Goal: Information Seeking & Learning: Check status

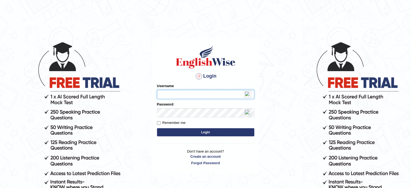
type input "c"
click at [214, 94] on input "vanda." at bounding box center [205, 94] width 97 height 9
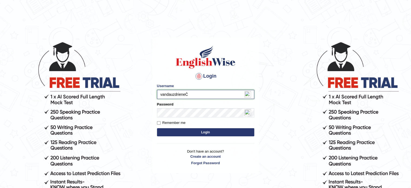
click at [196, 93] on input "vandauzdrieneČ" at bounding box center [205, 94] width 97 height 9
type input "[EMAIL_ADDRESS][DOMAIN_NAME]"
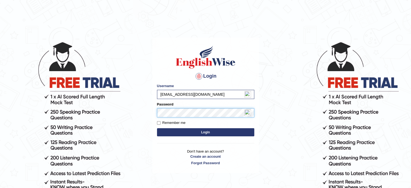
click at [157, 128] on button "Login" at bounding box center [205, 132] width 97 height 8
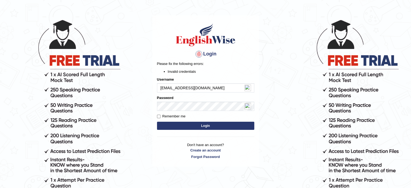
scroll to position [23, 0]
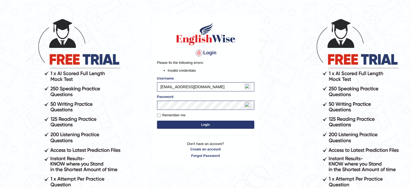
click at [187, 124] on button "Login" at bounding box center [205, 125] width 97 height 8
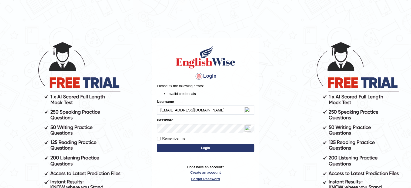
click at [207, 178] on link "Forgot Password" at bounding box center [205, 178] width 97 height 5
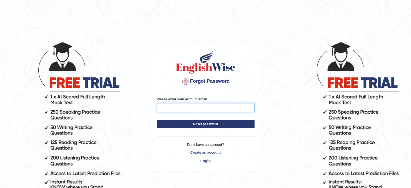
click at [172, 106] on input "Please enter your account email" at bounding box center [206, 107] width 98 height 9
type input "c"
type input "[EMAIL_ADDRESS][DOMAIN_NAME]"
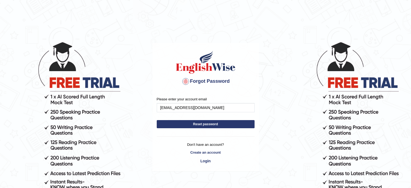
click at [177, 123] on button "Reset password" at bounding box center [206, 124] width 98 height 8
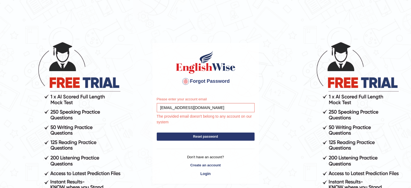
click at [203, 136] on button "Reset password" at bounding box center [206, 137] width 98 height 8
click at [171, 108] on input "vandauzdriene@gmail.com" at bounding box center [206, 107] width 98 height 9
drag, startPoint x: 224, startPoint y: 104, endPoint x: 145, endPoint y: 106, distance: 79.0
click at [145, 106] on body "Forgot Password Please enter your account email vandauzdriene@gmail.com The pro…" at bounding box center [205, 115] width 411 height 188
paste input "."
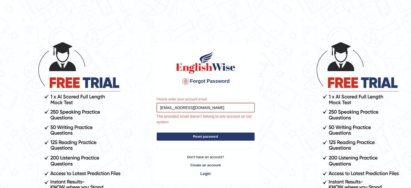
type input "vanda.uzdriene@gmail.com"
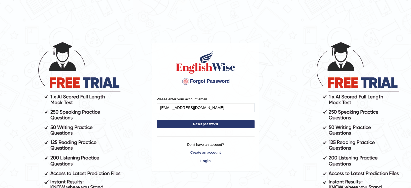
type input "[EMAIL_ADDRESS][DOMAIN_NAME]"
click at [185, 125] on button "Reset password" at bounding box center [206, 124] width 98 height 8
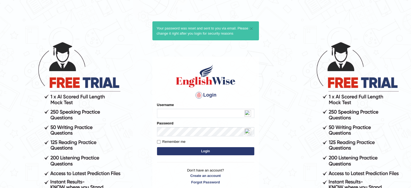
click at [182, 113] on input "Username" at bounding box center [205, 113] width 97 height 9
type input "vanda.uzdriene@gmail.com"
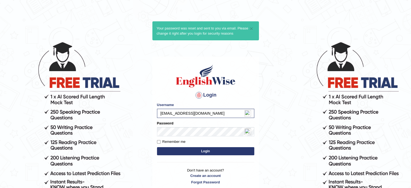
click at [188, 153] on button "Login" at bounding box center [205, 151] width 97 height 8
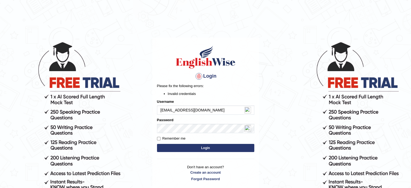
click at [215, 111] on input "[EMAIL_ADDRESS][DOMAIN_NAME]" at bounding box center [205, 109] width 97 height 9
drag, startPoint x: 123, startPoint y: 116, endPoint x: 111, endPoint y: 117, distance: 11.7
click at [111, 117] on body "Login Please fix the following errors: Invalid credentials Username vanda.uzdri…" at bounding box center [205, 115] width 411 height 188
paste input "kera1234"
type input "kera1234"
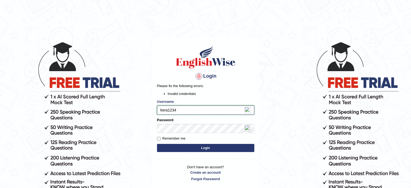
click at [157, 144] on button "Login" at bounding box center [205, 148] width 97 height 8
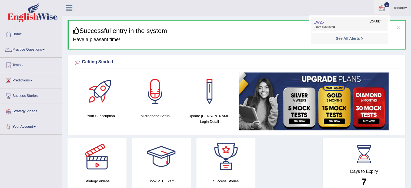
click at [337, 24] on link "EW25 [DATE] Exam evaluated" at bounding box center [349, 24] width 75 height 11
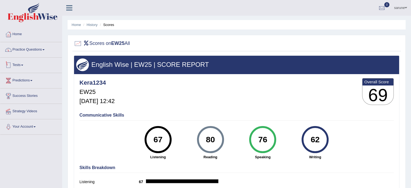
click at [25, 53] on link "Practice Questions" at bounding box center [31, 49] width 62 height 14
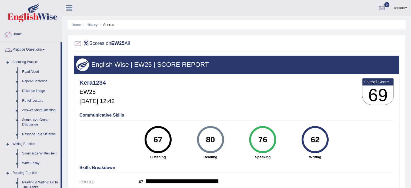
click at [20, 31] on link "Home" at bounding box center [31, 34] width 62 height 14
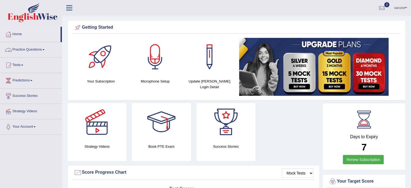
click at [44, 51] on link "Practice Questions" at bounding box center [31, 49] width 62 height 14
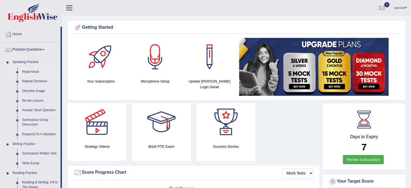
click at [30, 72] on link "Read Aloud" at bounding box center [40, 72] width 41 height 10
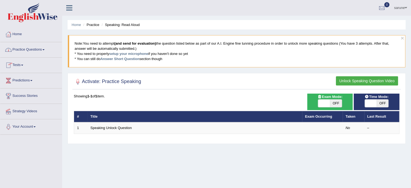
click at [323, 101] on span at bounding box center [324, 104] width 12 height 8
checkbox input "true"
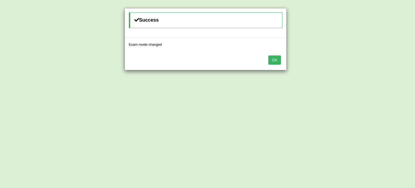
click at [283, 65] on div "OK" at bounding box center [206, 60] width 162 height 19
click at [276, 56] on button "OK" at bounding box center [275, 59] width 12 height 9
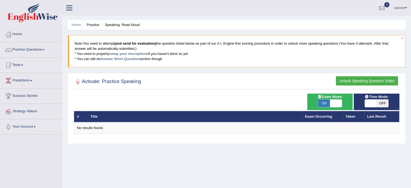
click at [361, 76] on div "Activate: Practice Speaking Unlock Speaking Question Video" at bounding box center [236, 83] width 329 height 14
click at [326, 105] on span "ON" at bounding box center [324, 104] width 12 height 8
checkbox input "false"
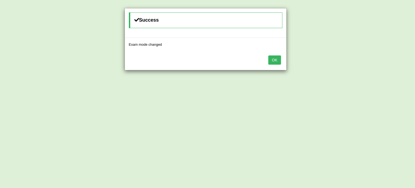
click at [270, 61] on button "OK" at bounding box center [275, 59] width 12 height 9
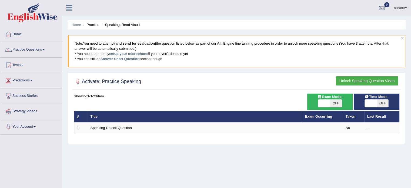
click at [362, 81] on button "Unlock Speaking Question Video" at bounding box center [367, 80] width 62 height 9
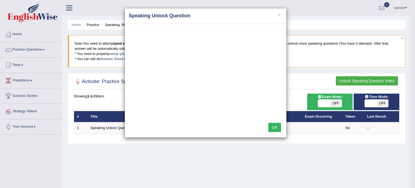
click at [277, 127] on button "OK" at bounding box center [275, 127] width 12 height 9
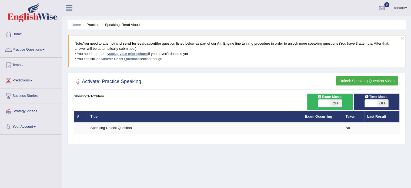
click at [127, 54] on link "setup your microphone" at bounding box center [128, 54] width 39 height 4
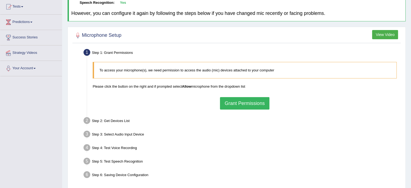
click at [252, 102] on button "Grant Permissions" at bounding box center [244, 103] width 49 height 12
click at [252, 102] on div "To access your microphone(s), we need permission to access the audio (mic) devi…" at bounding box center [245, 85] width 310 height 53
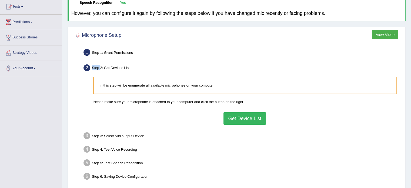
click at [243, 115] on button "Get Device List" at bounding box center [245, 118] width 42 height 12
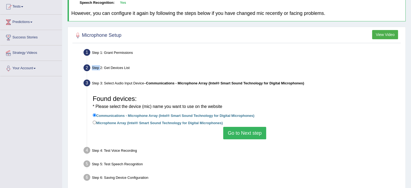
click at [256, 131] on button "Go to Next step" at bounding box center [244, 133] width 43 height 12
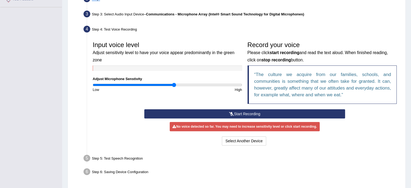
scroll to position [128, 0]
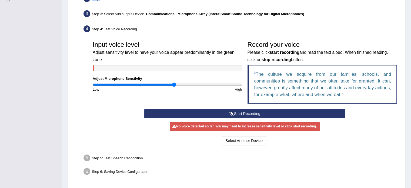
click at [232, 112] on icon at bounding box center [231, 114] width 5 height 4
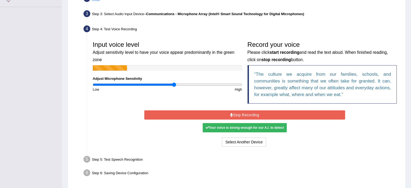
click at [237, 112] on button "Stop Recording" at bounding box center [244, 114] width 201 height 9
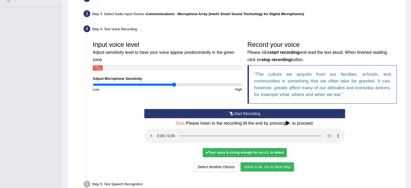
click at [317, 163] on div "Select Another Device Voice is ok. Go to Next step" at bounding box center [244, 167] width 201 height 11
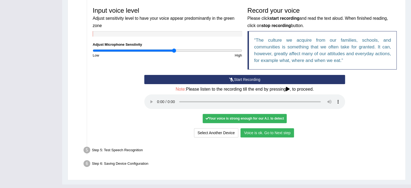
scroll to position [162, 0]
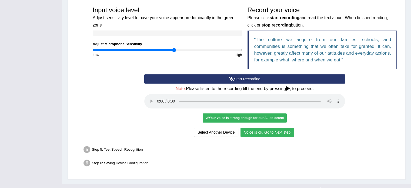
click at [274, 132] on button "Voice is ok. Go to Next step" at bounding box center [268, 132] width 54 height 9
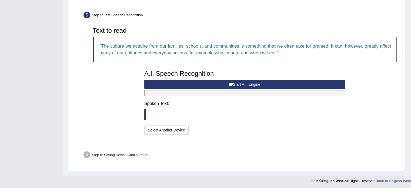
scroll to position [149, 0]
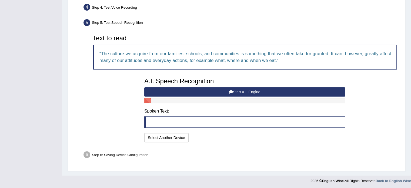
click at [247, 90] on button "Start A.I. Engine" at bounding box center [244, 91] width 201 height 9
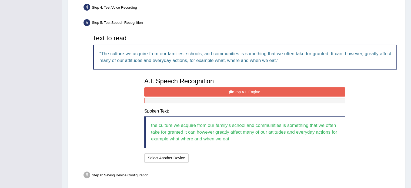
click at [247, 90] on button "Stop A.I. Engine" at bounding box center [244, 91] width 201 height 9
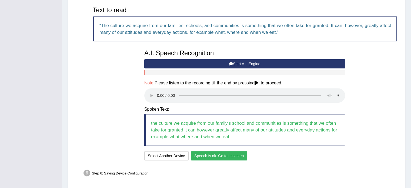
click at [226, 152] on button "Speech is ok. Go to Last step" at bounding box center [219, 155] width 57 height 9
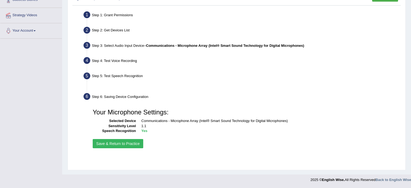
scroll to position [96, 0]
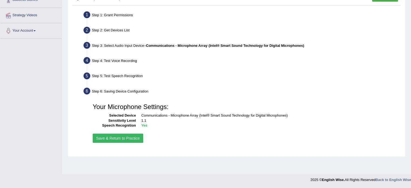
click at [112, 138] on button "Save & Return to Practice" at bounding box center [118, 138] width 51 height 9
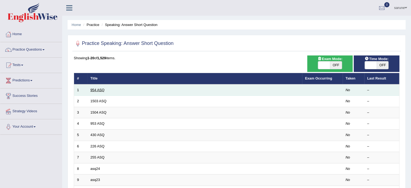
click at [97, 90] on link "954 ASQ" at bounding box center [98, 90] width 14 height 4
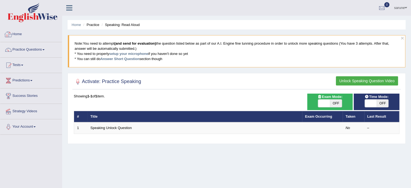
click at [17, 39] on link "Home" at bounding box center [31, 34] width 62 height 14
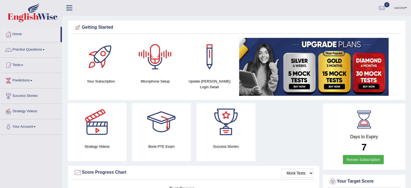
click at [155, 55] on div at bounding box center [155, 57] width 38 height 38
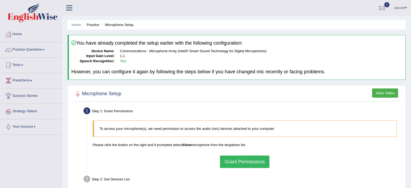
click at [386, 93] on button "View Video" at bounding box center [385, 92] width 26 height 9
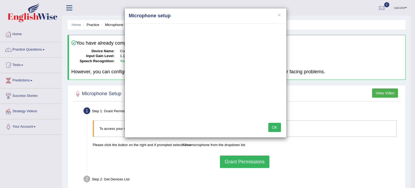
click at [276, 128] on button "OK" at bounding box center [275, 127] width 12 height 9
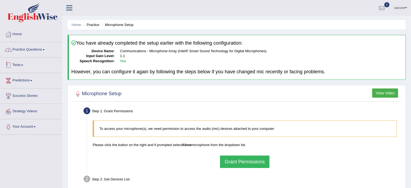
click at [39, 49] on link "Practice Questions" at bounding box center [31, 49] width 62 height 14
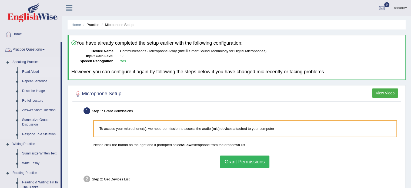
click at [27, 72] on link "Read Aloud" at bounding box center [40, 72] width 41 height 10
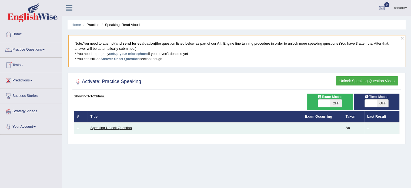
click at [118, 128] on link "Speaking Unlock Question" at bounding box center [111, 128] width 41 height 4
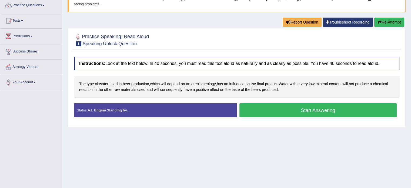
click at [313, 112] on button "Start Answering" at bounding box center [319, 110] width 158 height 14
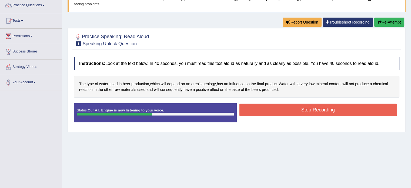
click at [270, 107] on button "Stop Recording" at bounding box center [319, 110] width 158 height 12
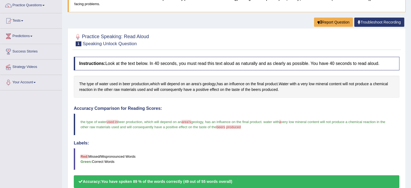
click at [353, 109] on body "Toggle navigation Home Practice Questions Speaking Practice Read Aloud Repeat S…" at bounding box center [205, 50] width 411 height 188
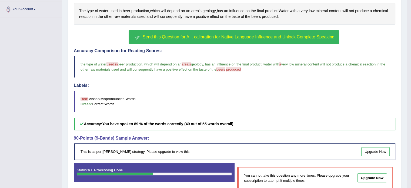
scroll to position [117, 0]
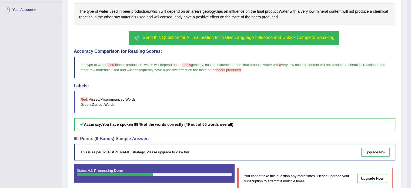
click at [255, 37] on span "Send this Question for A.I. calibration for Native Language Influence and Unloc…" at bounding box center [239, 37] width 192 height 5
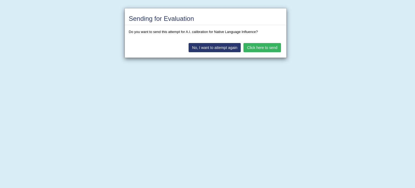
click at [264, 48] on button "Click here to send" at bounding box center [262, 47] width 37 height 9
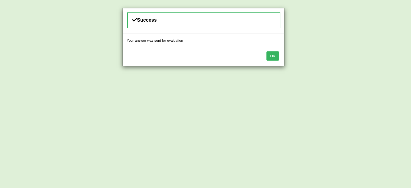
click at [274, 56] on button "OK" at bounding box center [273, 55] width 12 height 9
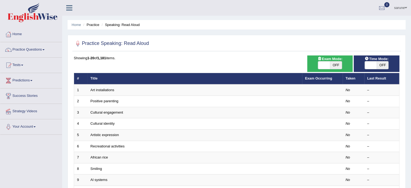
click at [328, 66] on span at bounding box center [324, 65] width 12 height 8
checkbox input "true"
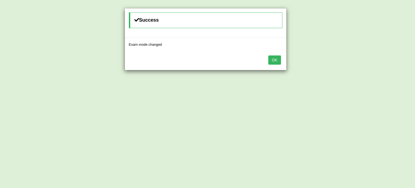
click at [272, 60] on button "OK" at bounding box center [275, 59] width 12 height 9
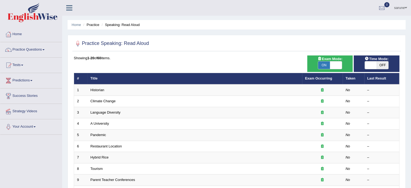
click at [372, 66] on span at bounding box center [371, 65] width 12 height 8
checkbox input "true"
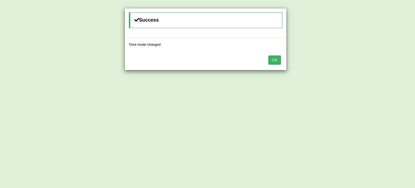
click at [273, 63] on button "OK" at bounding box center [275, 59] width 12 height 9
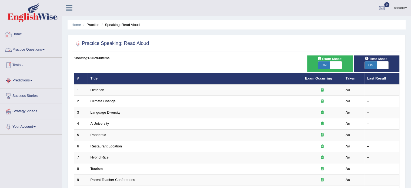
click at [17, 47] on link "Practice Questions" at bounding box center [31, 49] width 62 height 14
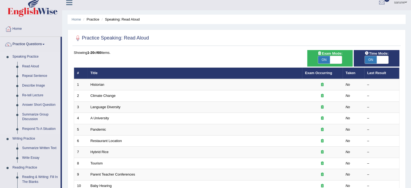
scroll to position [7, 0]
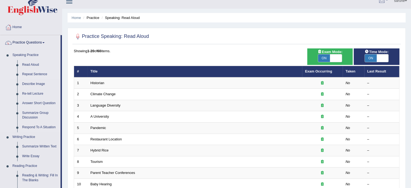
click at [29, 75] on link "Repeat Sentence" at bounding box center [40, 74] width 41 height 10
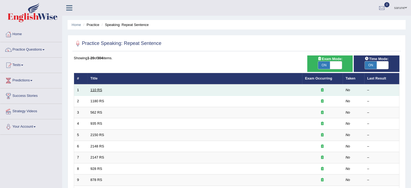
click at [98, 89] on link "110 RS" at bounding box center [97, 90] width 12 height 4
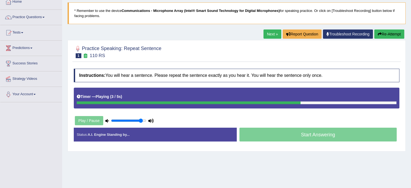
click at [270, 35] on link "Next »" at bounding box center [273, 33] width 18 height 9
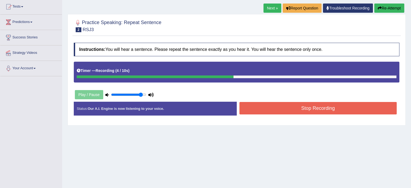
click at [284, 106] on button "Stop Recording" at bounding box center [319, 108] width 158 height 12
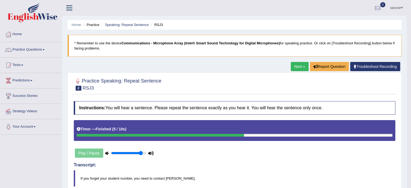
click at [296, 66] on link "Next »" at bounding box center [300, 66] width 18 height 9
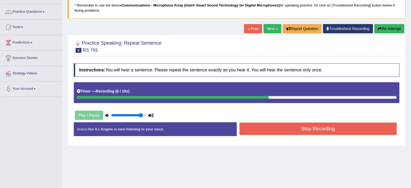
click at [282, 127] on button "Stop Recording" at bounding box center [319, 129] width 158 height 12
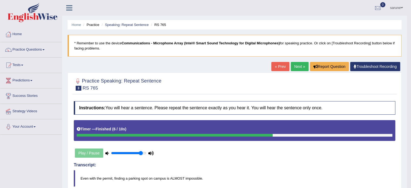
click at [294, 64] on link "Next »" at bounding box center [300, 66] width 18 height 9
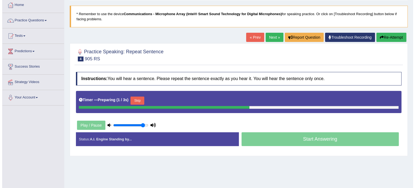
scroll to position [29, 0]
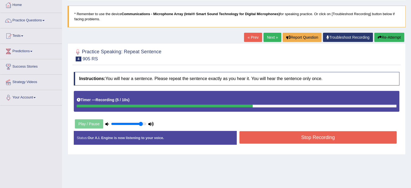
click at [307, 136] on button "Stop Recording" at bounding box center [319, 137] width 158 height 12
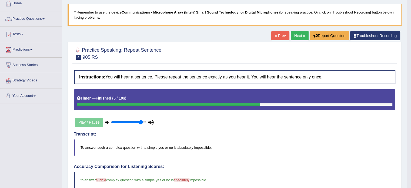
scroll to position [0, 0]
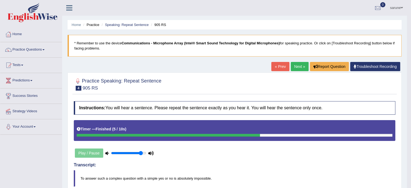
click at [299, 67] on link "Next »" at bounding box center [300, 66] width 18 height 9
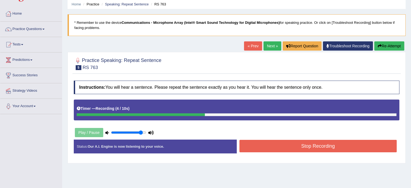
click at [307, 142] on button "Stop Recording" at bounding box center [319, 146] width 158 height 12
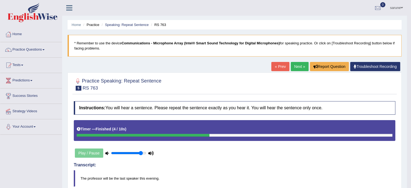
click at [299, 65] on link "Next »" at bounding box center [300, 66] width 18 height 9
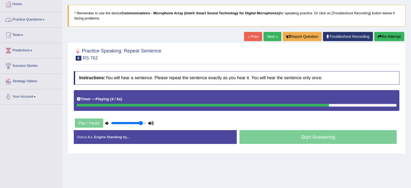
click at [24, 20] on link "Practice Questions" at bounding box center [31, 19] width 62 height 14
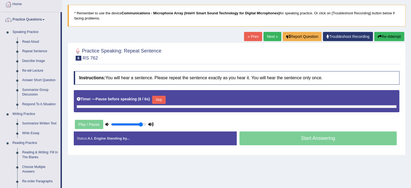
click at [14, 21] on link "Practice Questions" at bounding box center [30, 19] width 60 height 14
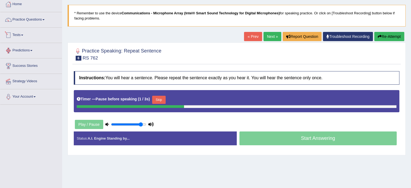
click at [23, 38] on link "Tests" at bounding box center [31, 35] width 62 height 14
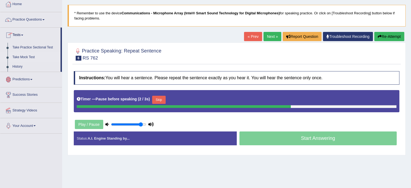
click at [28, 57] on link "Take Mock Test" at bounding box center [35, 57] width 51 height 10
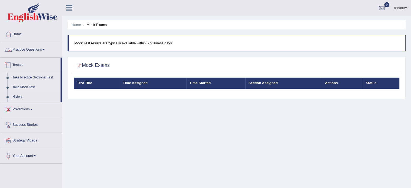
click at [27, 77] on link "Take Practice Sectional Test" at bounding box center [35, 78] width 51 height 10
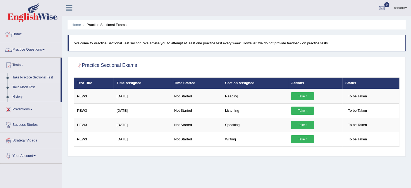
click at [26, 51] on link "Practice Questions" at bounding box center [31, 49] width 62 height 14
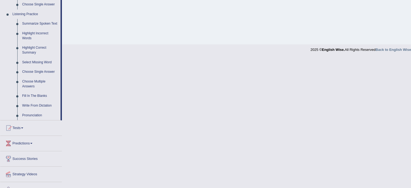
scroll to position [227, 0]
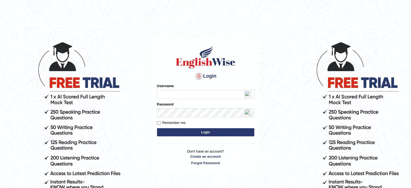
click at [185, 95] on input "Username" at bounding box center [205, 94] width 97 height 9
type input "kera1234"
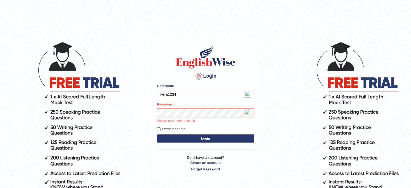
click at [190, 139] on button "Login" at bounding box center [205, 138] width 97 height 8
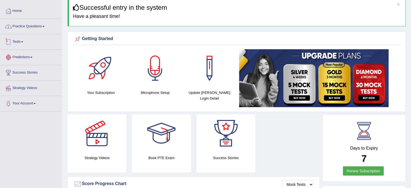
click at [26, 35] on link "Tests" at bounding box center [31, 41] width 62 height 14
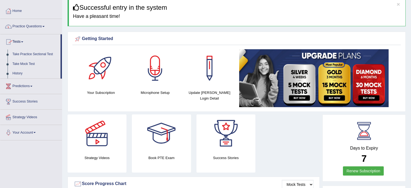
click at [35, 54] on link "Take Practice Sectional Test" at bounding box center [35, 54] width 51 height 10
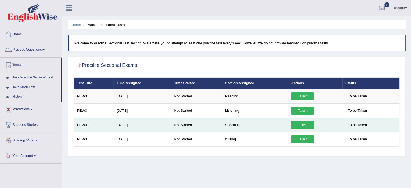
click at [305, 124] on link "Take it" at bounding box center [302, 125] width 23 height 8
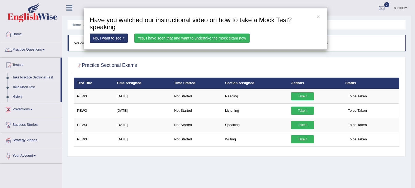
click at [161, 35] on link "Yes, I have seen that and want to undertake the mock exam now" at bounding box center [191, 38] width 115 height 9
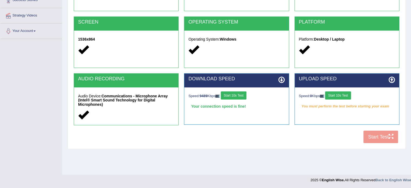
click at [339, 95] on button "Start 10s Test" at bounding box center [338, 95] width 26 height 8
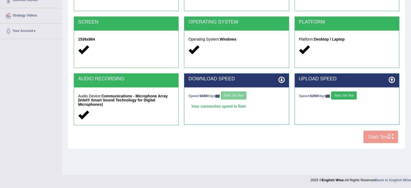
click at [346, 95] on button "Start 10s Test" at bounding box center [344, 95] width 26 height 8
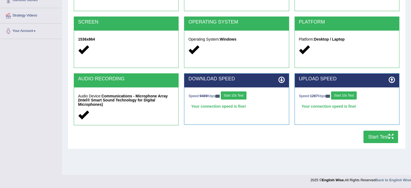
click at [372, 139] on button "Start Test" at bounding box center [381, 137] width 35 height 12
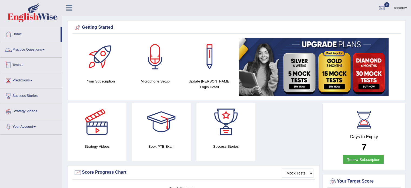
click at [16, 60] on link "Tests" at bounding box center [31, 65] width 62 height 14
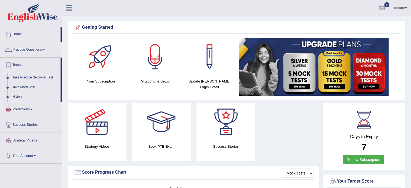
click at [18, 99] on link "History" at bounding box center [35, 97] width 51 height 10
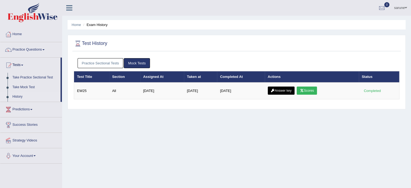
click at [110, 60] on link "Practice Sectional Tests" at bounding box center [101, 63] width 46 height 10
click at [110, 61] on link "Practice Sectional Tests" at bounding box center [101, 63] width 46 height 10
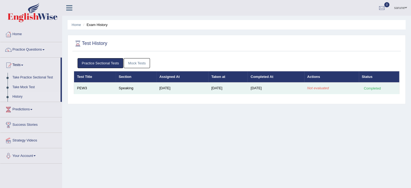
click at [313, 90] on em "Not evaluated" at bounding box center [318, 88] width 22 height 4
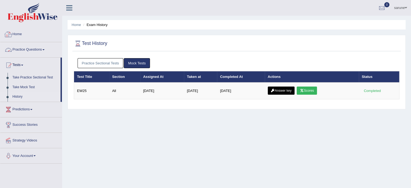
click at [97, 67] on link "Practice Sectional Tests" at bounding box center [101, 63] width 46 height 10
click at [112, 63] on link "Practice Sectional Tests" at bounding box center [101, 63] width 46 height 10
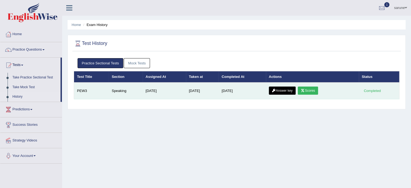
click at [313, 90] on link "Scores" at bounding box center [308, 91] width 20 height 8
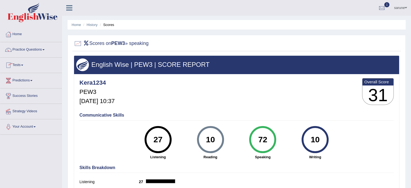
click at [23, 65] on span at bounding box center [22, 65] width 2 height 1
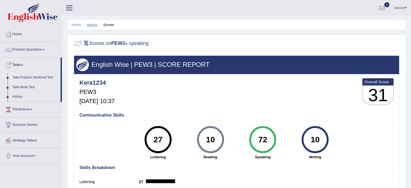
click at [93, 26] on link "History" at bounding box center [92, 25] width 11 height 4
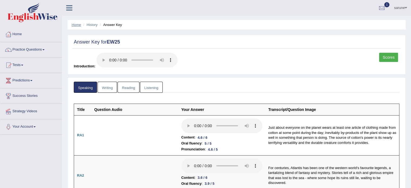
click at [74, 26] on link "Home" at bounding box center [76, 25] width 9 height 4
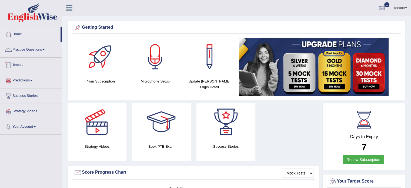
click at [22, 67] on link "Tests" at bounding box center [31, 65] width 62 height 14
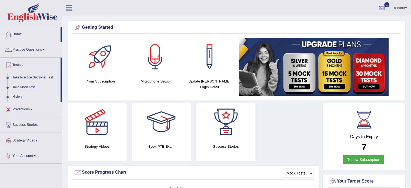
click at [17, 98] on link "History" at bounding box center [35, 97] width 51 height 10
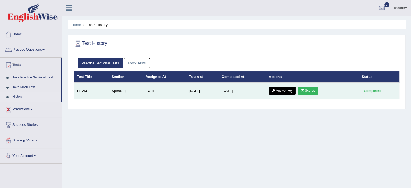
click at [286, 90] on link "Answer key" at bounding box center [282, 91] width 27 height 8
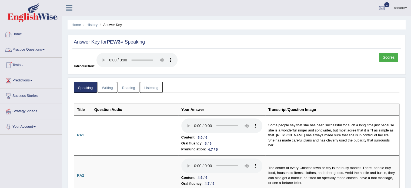
click at [85, 88] on link "Speaking" at bounding box center [85, 87] width 23 height 11
click at [385, 57] on link "Scores" at bounding box center [388, 57] width 19 height 9
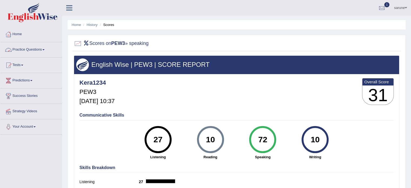
click at [21, 49] on link "Practice Questions" at bounding box center [31, 49] width 62 height 14
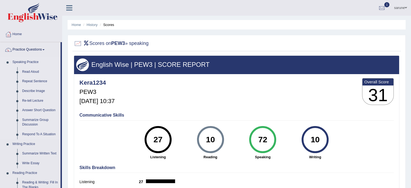
click at [28, 64] on link "Speaking Practice" at bounding box center [35, 62] width 51 height 10
click at [32, 63] on link "Speaking Practice" at bounding box center [35, 62] width 51 height 10
click at [32, 44] on link "Practice Questions" at bounding box center [30, 49] width 60 height 14
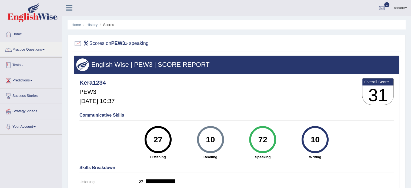
click at [28, 69] on link "Tests" at bounding box center [31, 65] width 62 height 14
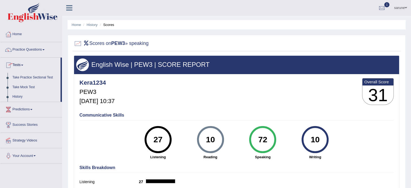
click at [31, 77] on link "Take Practice Sectional Test" at bounding box center [35, 78] width 51 height 10
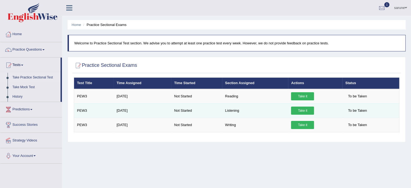
click at [306, 111] on link "Take it" at bounding box center [302, 111] width 23 height 8
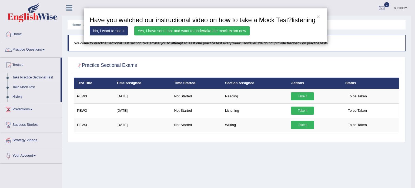
click at [199, 32] on link "Yes, I have seen that and want to undertake the mock exam now" at bounding box center [191, 30] width 115 height 9
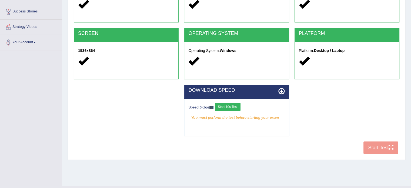
click at [230, 105] on button "Start 10s Test" at bounding box center [228, 107] width 26 height 8
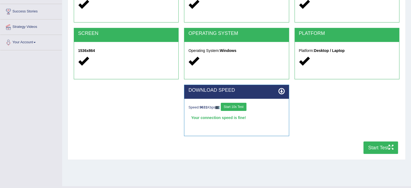
click at [377, 149] on button "Start Test" at bounding box center [381, 147] width 35 height 12
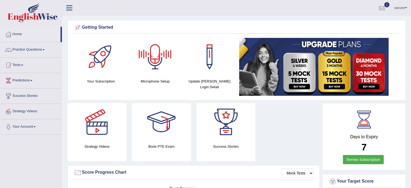
click at [381, 6] on div at bounding box center [382, 8] width 8 height 8
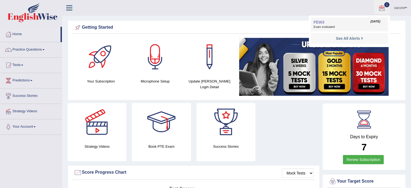
click at [320, 20] on span "PEW3" at bounding box center [319, 22] width 11 height 4
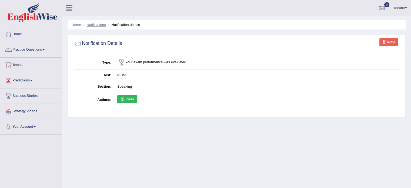
click at [97, 27] on link "Notifications" at bounding box center [96, 25] width 19 height 4
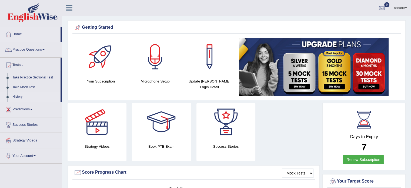
click at [17, 96] on link "History" at bounding box center [35, 97] width 51 height 10
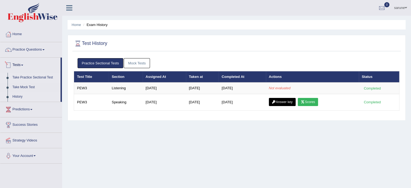
click at [25, 76] on link "Take Practice Sectional Test" at bounding box center [35, 78] width 51 height 10
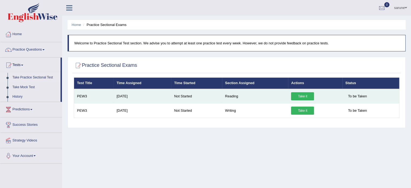
click at [305, 96] on link "Take it" at bounding box center [302, 96] width 23 height 8
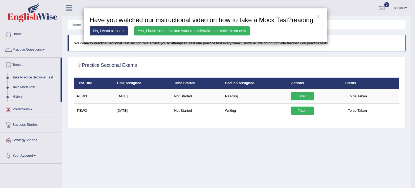
click at [190, 29] on link "Yes, I have seen that and want to undertake the mock exam now" at bounding box center [191, 30] width 115 height 9
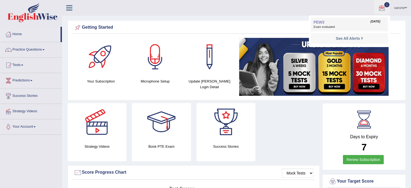
click at [343, 23] on link "PEW3 [DATE] Exam evaluated" at bounding box center [349, 24] width 75 height 11
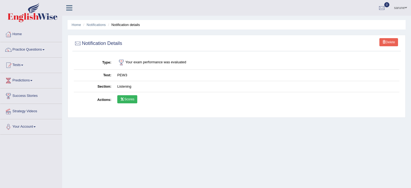
click at [104, 27] on li "Notifications" at bounding box center [94, 24] width 24 height 5
click at [99, 26] on link "Notifications" at bounding box center [96, 25] width 19 height 4
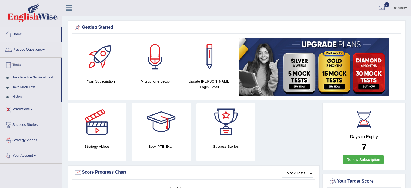
click at [19, 100] on link "History" at bounding box center [35, 97] width 51 height 10
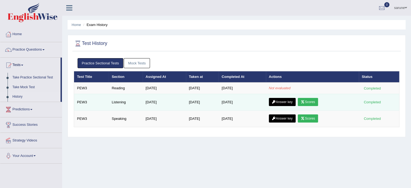
click at [306, 102] on link "Scores" at bounding box center [308, 102] width 20 height 8
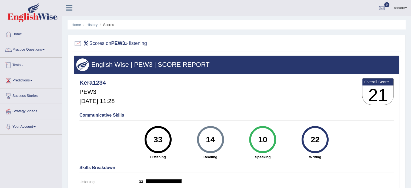
click at [80, 22] on ul "Home History Scores" at bounding box center [237, 24] width 338 height 9
click at [91, 26] on link "History" at bounding box center [92, 25] width 11 height 4
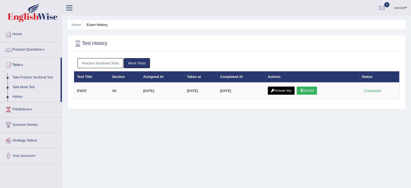
click at [117, 68] on div "Practice Sectional Tests Mock Tests" at bounding box center [237, 63] width 326 height 16
click at [114, 65] on link "Practice Sectional Tests" at bounding box center [101, 63] width 46 height 10
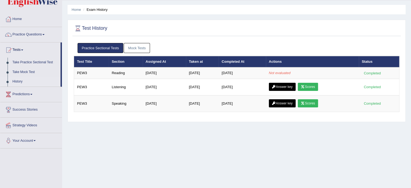
scroll to position [16, 0]
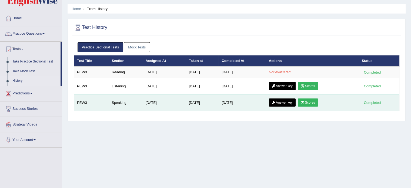
click at [305, 101] on icon at bounding box center [303, 102] width 4 height 3
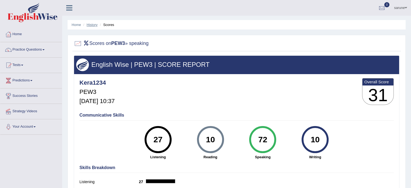
click at [90, 25] on link "History" at bounding box center [92, 25] width 11 height 4
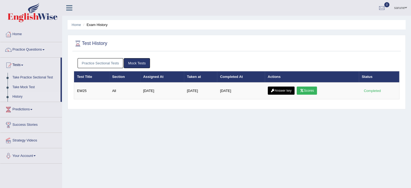
click at [111, 64] on link "Practice Sectional Tests" at bounding box center [101, 63] width 46 height 10
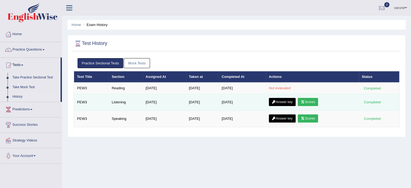
click at [311, 98] on link "Scores" at bounding box center [308, 102] width 20 height 8
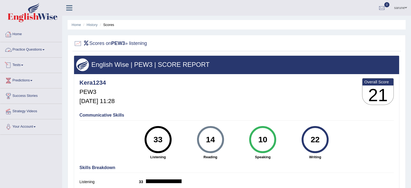
click at [20, 65] on link "Tests" at bounding box center [31, 65] width 62 height 14
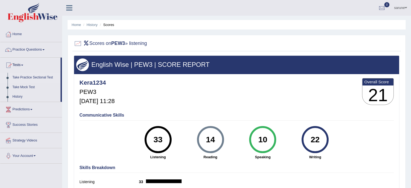
click at [30, 79] on link "Take Practice Sectional Test" at bounding box center [35, 78] width 51 height 10
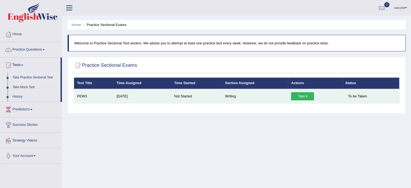
click at [299, 92] on link "Take it" at bounding box center [302, 96] width 23 height 8
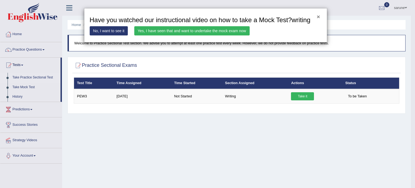
click at [319, 17] on button "×" at bounding box center [318, 17] width 3 height 6
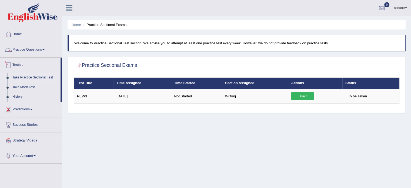
click at [17, 68] on link "Tests" at bounding box center [30, 65] width 60 height 14
click at [19, 97] on link "History" at bounding box center [35, 97] width 51 height 10
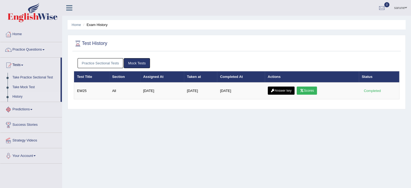
click at [110, 64] on link "Practice Sectional Tests" at bounding box center [101, 63] width 46 height 10
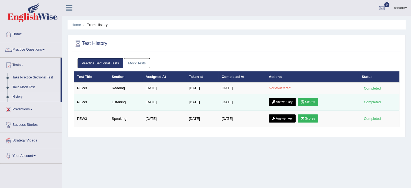
click at [287, 102] on link "Answer key" at bounding box center [282, 102] width 27 height 8
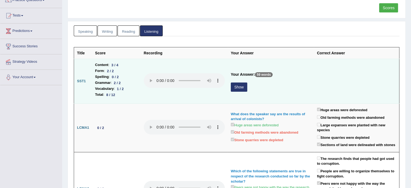
click at [238, 85] on button "Show" at bounding box center [239, 86] width 16 height 9
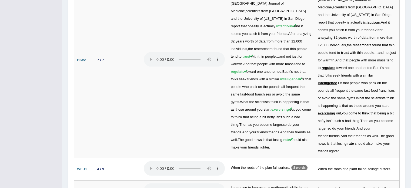
scroll to position [1143, 0]
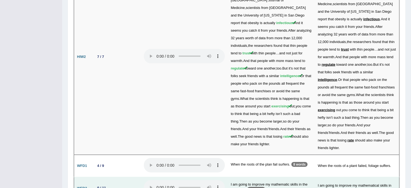
click at [279, 177] on td "I am going to improve my mathematic skills in the clasroom. 11 words" at bounding box center [271, 188] width 87 height 22
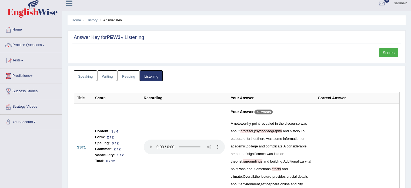
scroll to position [0, 0]
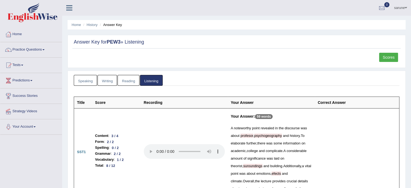
click at [85, 81] on link "Speaking" at bounding box center [85, 80] width 23 height 11
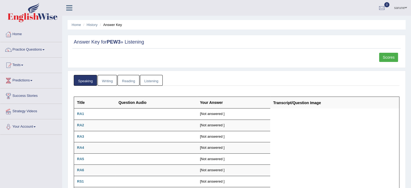
click at [107, 79] on link "Writing" at bounding box center [107, 80] width 19 height 11
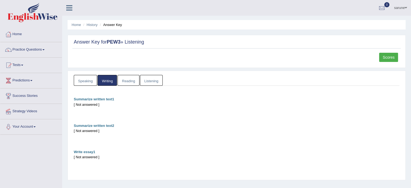
click at [79, 81] on link "Speaking" at bounding box center [85, 80] width 23 height 11
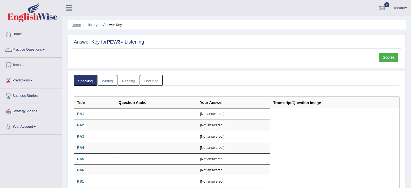
click at [75, 24] on link "Home" at bounding box center [76, 25] width 9 height 4
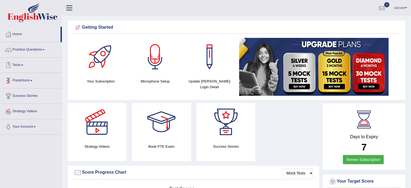
click at [21, 67] on link "Tests" at bounding box center [31, 65] width 62 height 14
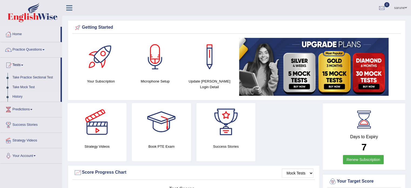
click at [16, 97] on link "History" at bounding box center [35, 97] width 51 height 10
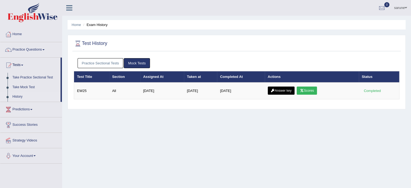
click at [103, 60] on link "Practice Sectional Tests" at bounding box center [101, 63] width 46 height 10
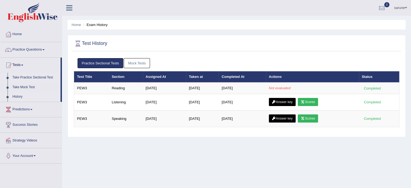
click at [24, 78] on link "Take Practice Sectional Test" at bounding box center [35, 78] width 51 height 10
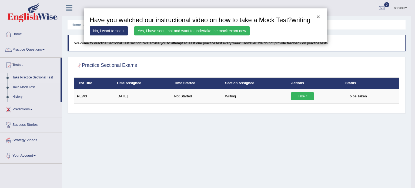
click at [320, 18] on button "×" at bounding box center [318, 17] width 3 height 6
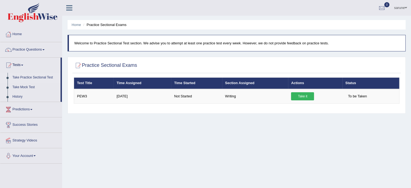
click at [30, 78] on link "Take Practice Sectional Test" at bounding box center [35, 78] width 51 height 10
click at [19, 97] on link "History" at bounding box center [35, 97] width 51 height 10
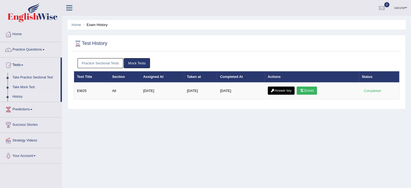
drag, startPoint x: 0, startPoint y: 0, endPoint x: 98, endPoint y: 66, distance: 118.2
click at [98, 66] on link "Practice Sectional Tests" at bounding box center [101, 63] width 46 height 10
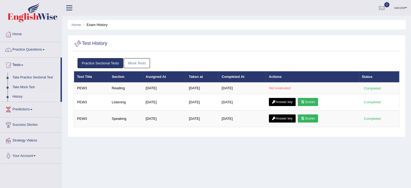
click at [69, 15] on div "sarune Toggle navigation Username: kera1234 Access Type: Online Subscription: D…" at bounding box center [236, 8] width 349 height 16
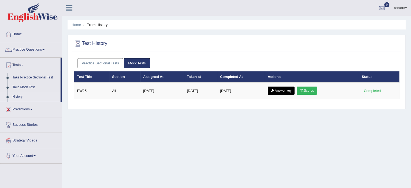
click at [110, 62] on link "Practice Sectional Tests" at bounding box center [101, 63] width 46 height 10
click at [104, 64] on link "Practice Sectional Tests" at bounding box center [101, 63] width 46 height 10
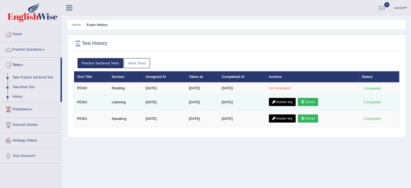
click at [316, 99] on link "Scores" at bounding box center [308, 102] width 20 height 8
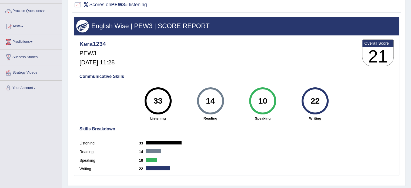
scroll to position [53, 0]
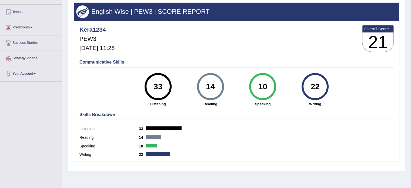
click at [155, 92] on div "33" at bounding box center [158, 86] width 20 height 23
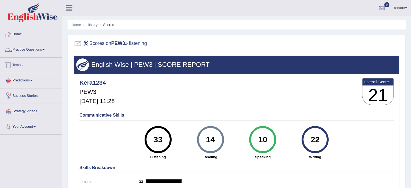
click at [19, 65] on link "Tests" at bounding box center [31, 65] width 62 height 14
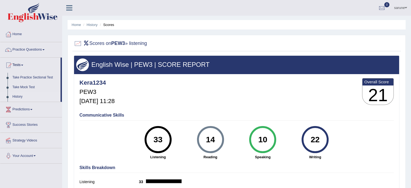
click at [18, 96] on link "History" at bounding box center [35, 97] width 51 height 10
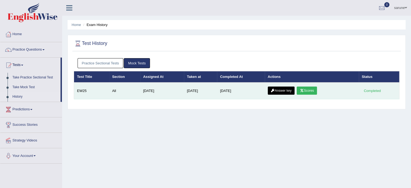
click at [310, 91] on link "Scores" at bounding box center [307, 91] width 20 height 8
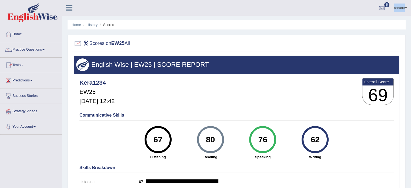
drag, startPoint x: 69, startPoint y: 10, endPoint x: 25, endPoint y: -15, distance: 51.0
click at [25, 0] on html "Toggle navigation Home Practice Questions Speaking Practice Read Aloud Repeat S…" at bounding box center [205, 94] width 411 height 188
click at [27, 62] on link "Tests" at bounding box center [31, 65] width 62 height 14
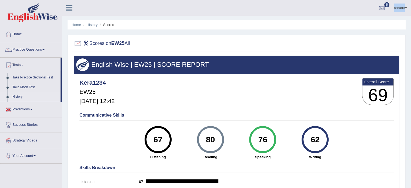
click at [16, 98] on link "History" at bounding box center [35, 97] width 51 height 10
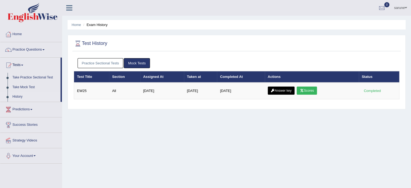
click at [108, 61] on link "Practice Sectional Tests" at bounding box center [101, 63] width 46 height 10
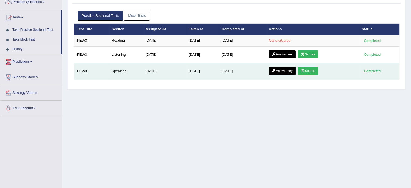
scroll to position [48, 0]
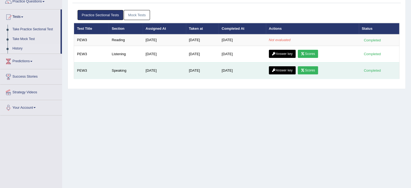
click at [315, 70] on link "Scores" at bounding box center [308, 70] width 20 height 8
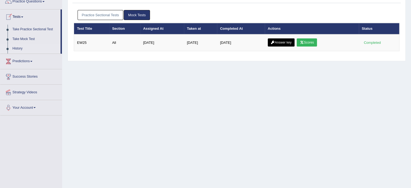
click at [99, 12] on link "Practice Sectional Tests" at bounding box center [101, 15] width 46 height 10
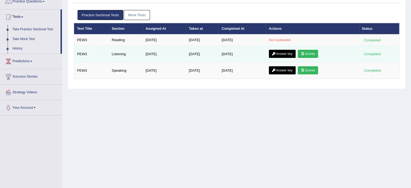
click at [313, 52] on link "Scores" at bounding box center [308, 54] width 20 height 8
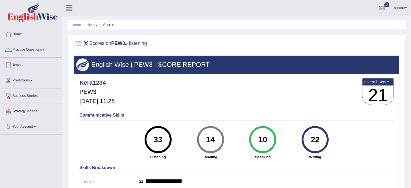
click at [27, 68] on link "Tests" at bounding box center [31, 65] width 62 height 14
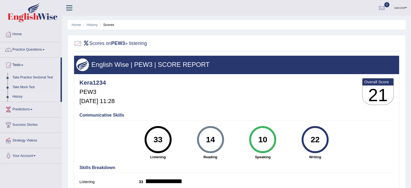
click at [16, 97] on link "History" at bounding box center [35, 97] width 51 height 10
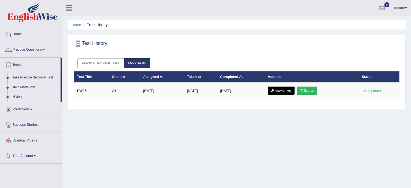
click at [19, 97] on link "History" at bounding box center [35, 97] width 51 height 10
click at [97, 63] on link "Practice Sectional Tests" at bounding box center [101, 63] width 46 height 10
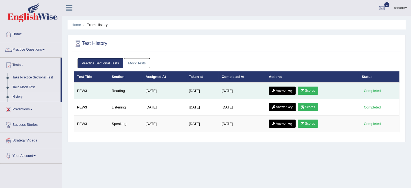
click at [316, 88] on link "Scores" at bounding box center [308, 91] width 20 height 8
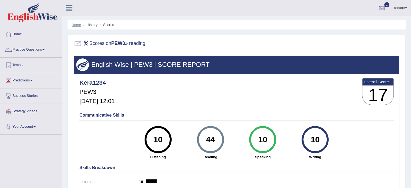
click at [74, 26] on link "Home" at bounding box center [76, 25] width 9 height 4
